Goal: Transaction & Acquisition: Purchase product/service

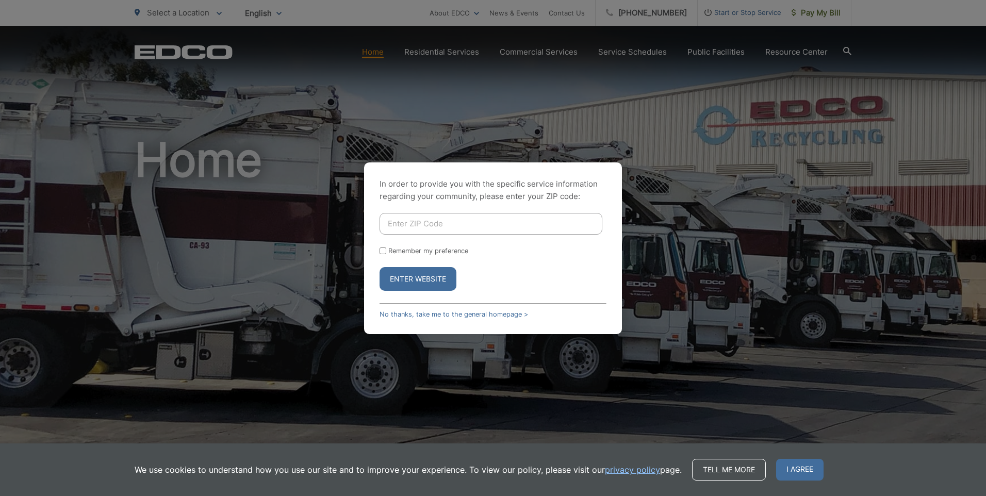
click at [493, 224] on input "Enter ZIP Code" at bounding box center [491, 224] width 223 height 22
type input "92084"
click at [384, 250] on input "Remember my preference" at bounding box center [383, 251] width 7 height 7
checkbox input "true"
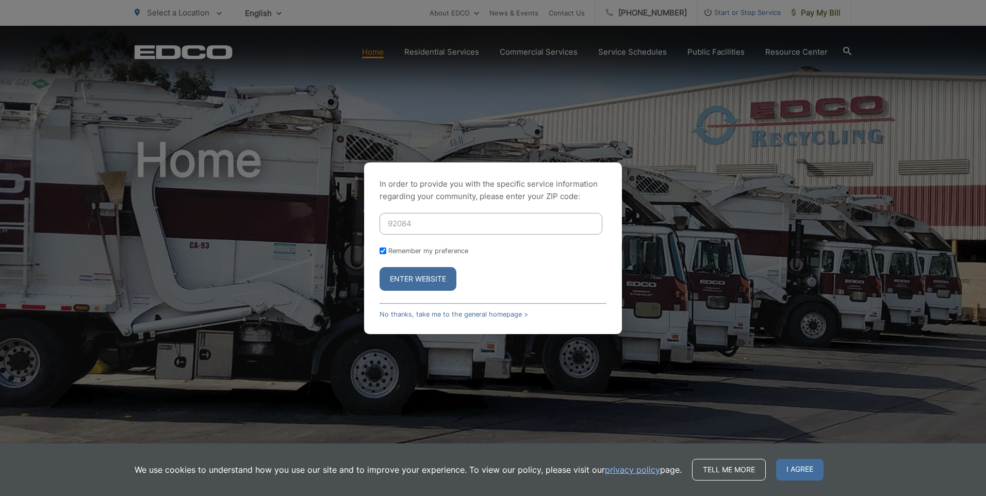
click at [419, 277] on button "Enter Website" at bounding box center [418, 279] width 77 height 24
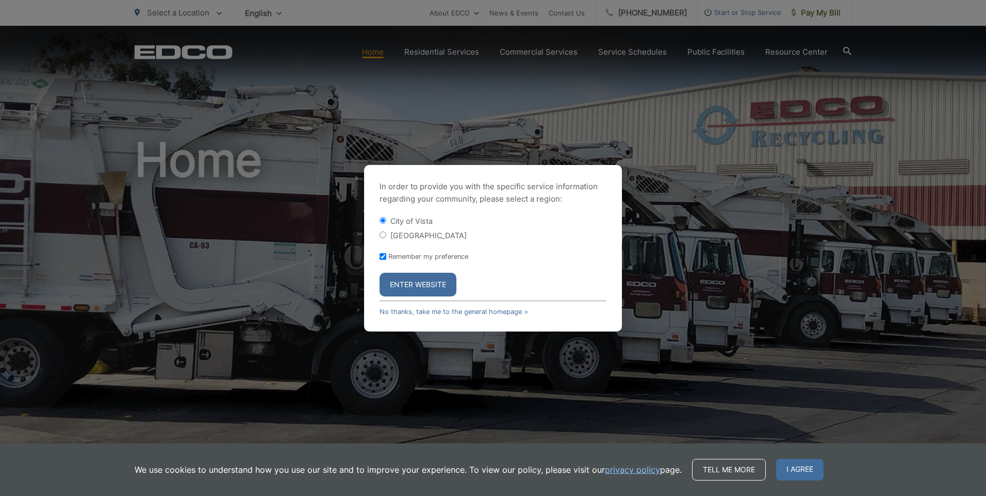
click at [419, 281] on button "Enter Website" at bounding box center [418, 285] width 77 height 24
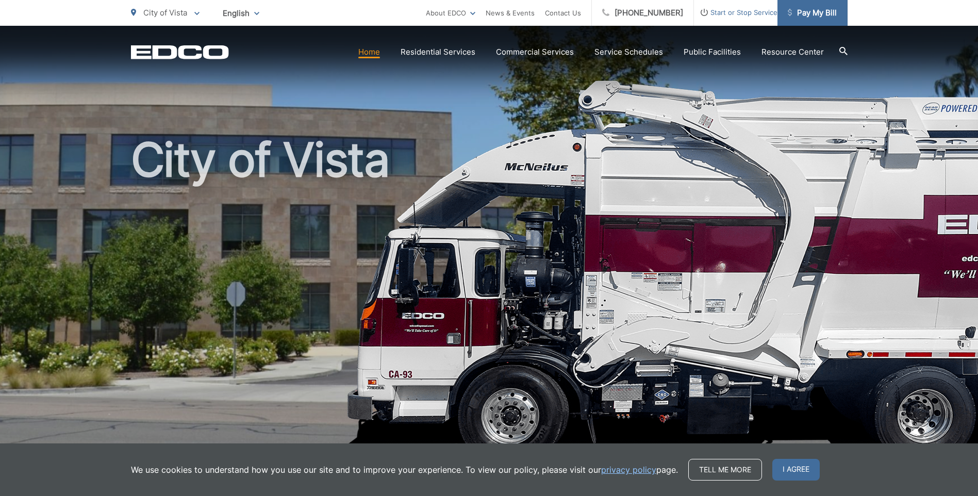
click at [811, 9] on span "Pay My Bill" at bounding box center [812, 13] width 49 height 12
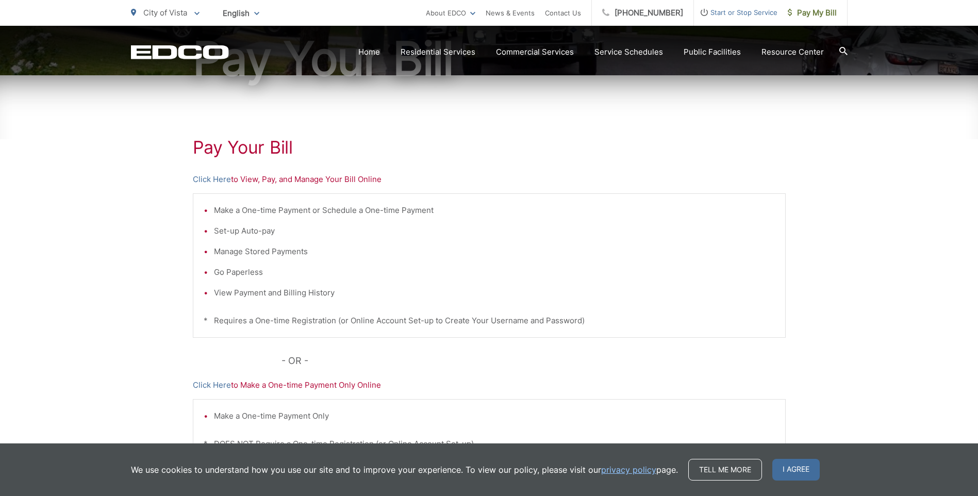
scroll to position [155, 0]
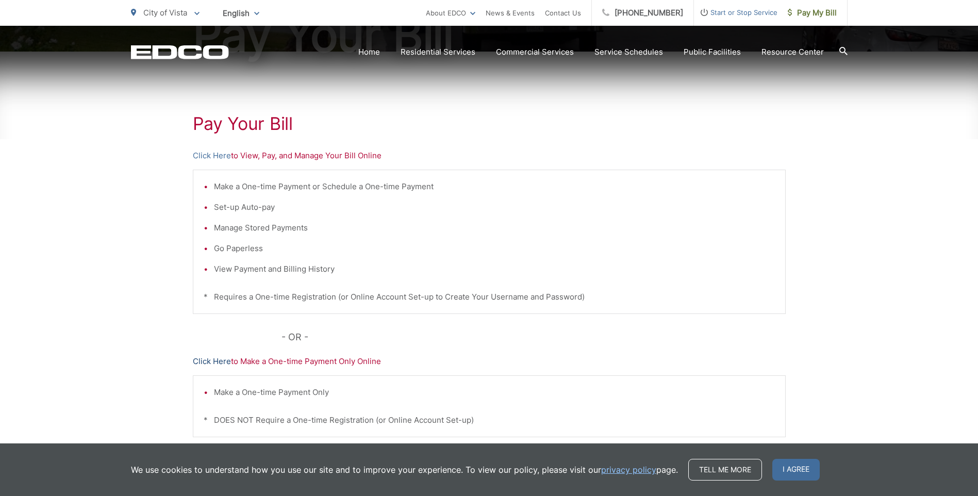
click at [210, 362] on link "Click Here" at bounding box center [212, 361] width 38 height 12
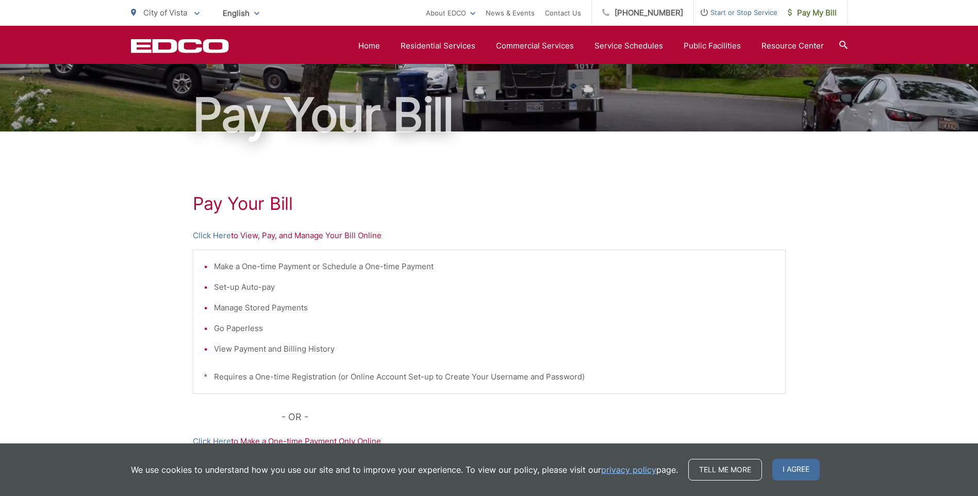
scroll to position [0, 0]
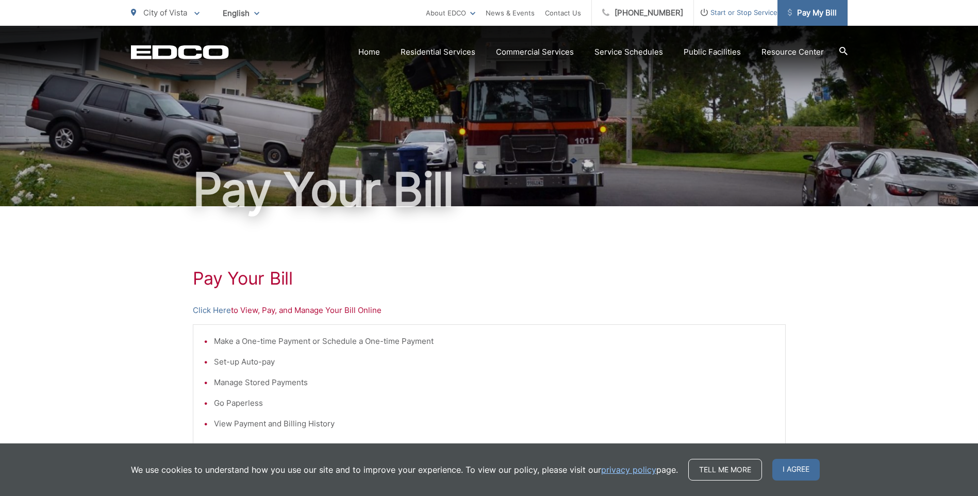
click at [819, 10] on span "Pay My Bill" at bounding box center [812, 13] width 49 height 12
